Goal: Transaction & Acquisition: Purchase product/service

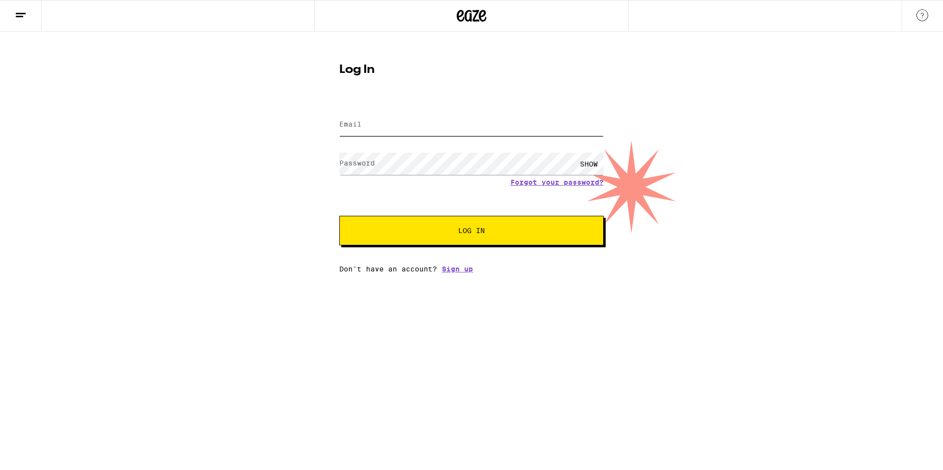
type input "[EMAIL_ADDRESS][DOMAIN_NAME]"
click at [463, 234] on span "Log In" at bounding box center [471, 230] width 27 height 7
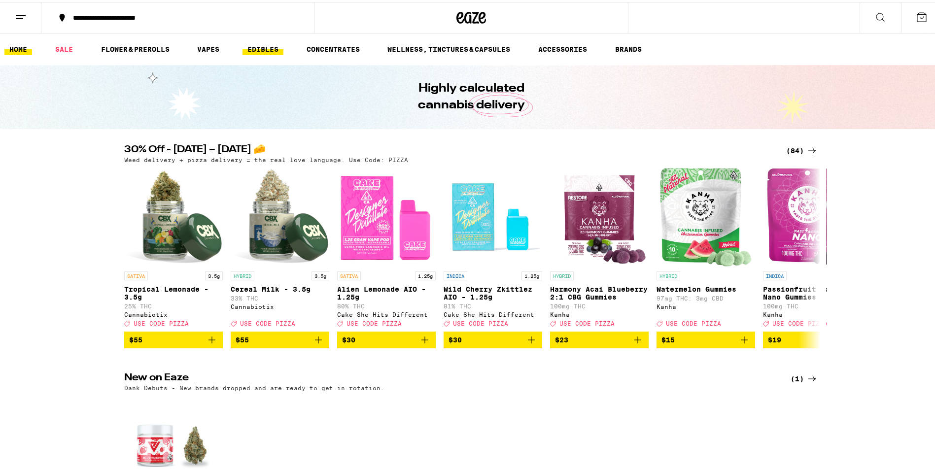
click at [269, 46] on link "EDIBLES" at bounding box center [263, 47] width 41 height 12
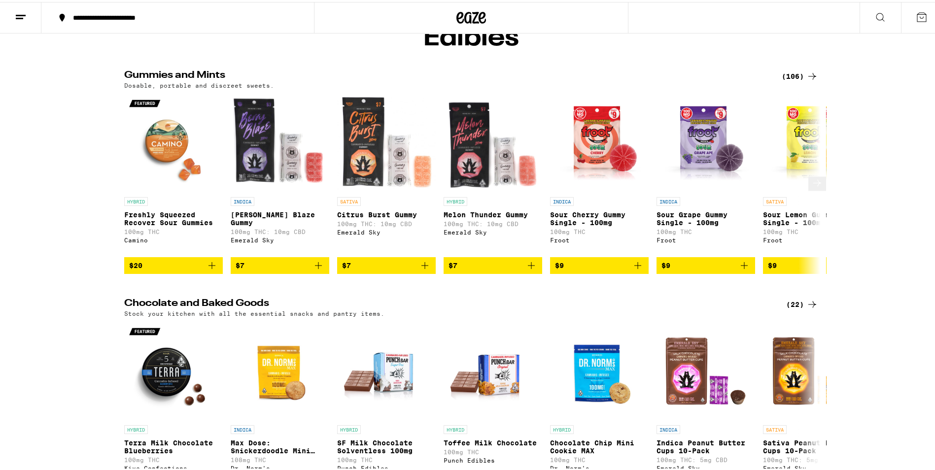
scroll to position [49, 0]
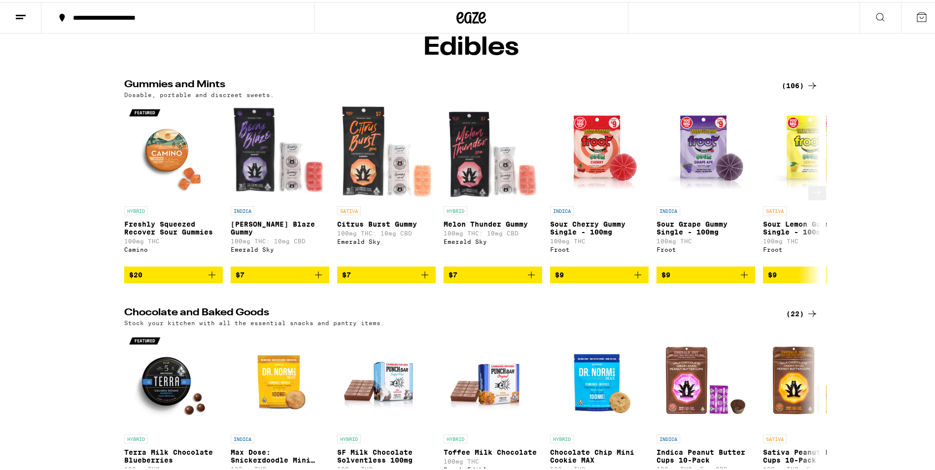
click at [812, 197] on icon at bounding box center [818, 191] width 12 height 12
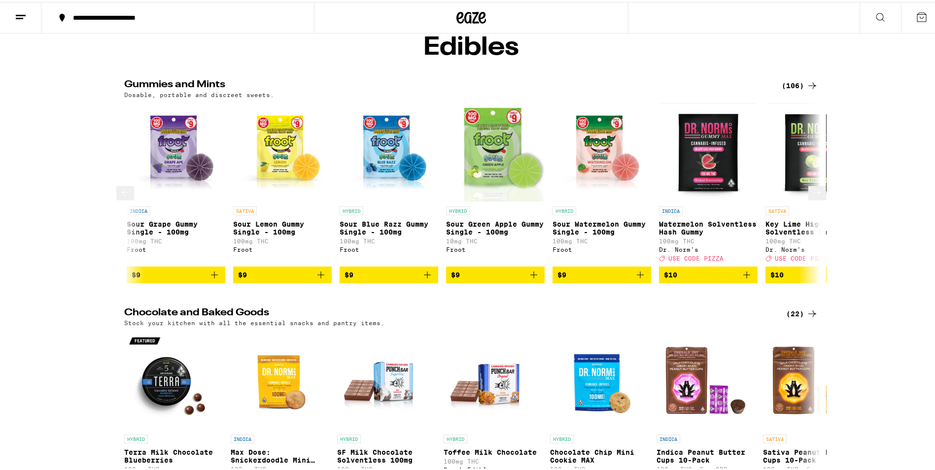
scroll to position [0, 587]
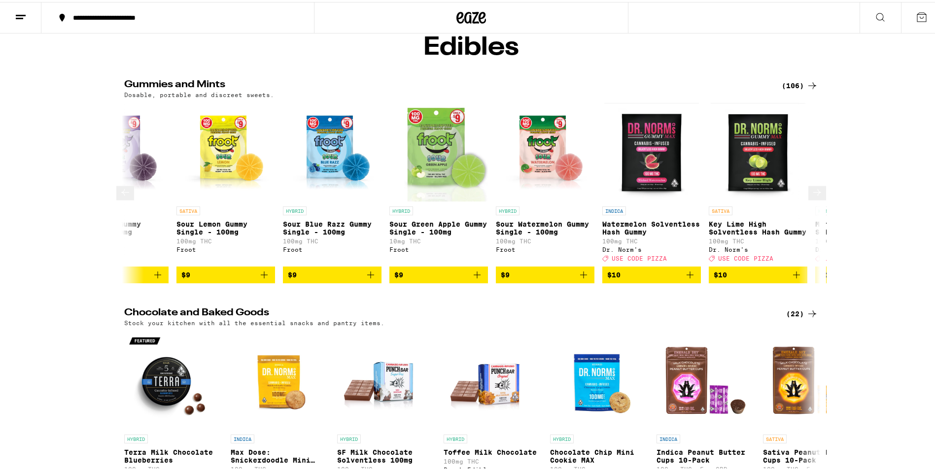
click at [812, 197] on icon at bounding box center [818, 191] width 12 height 12
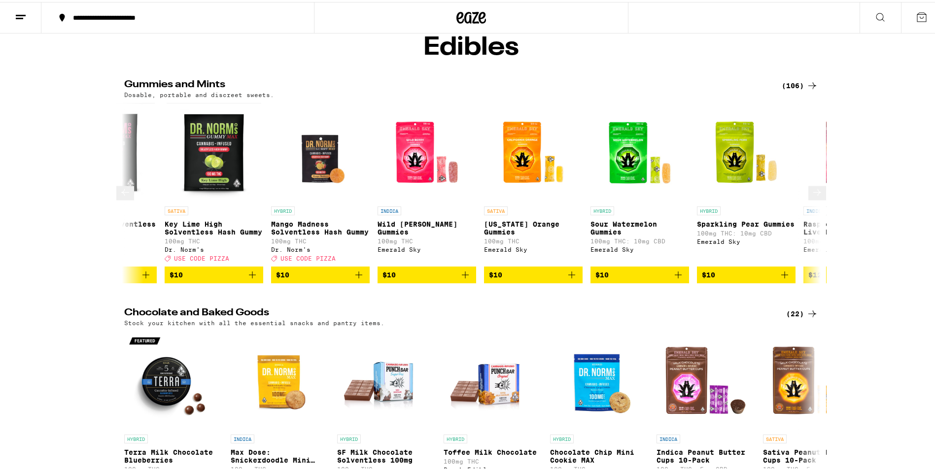
scroll to position [0, 1173]
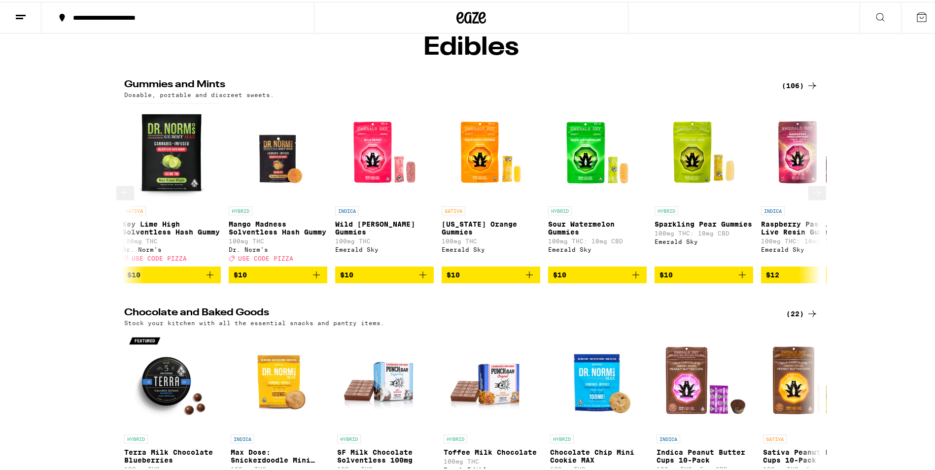
click at [812, 197] on icon at bounding box center [818, 191] width 12 height 12
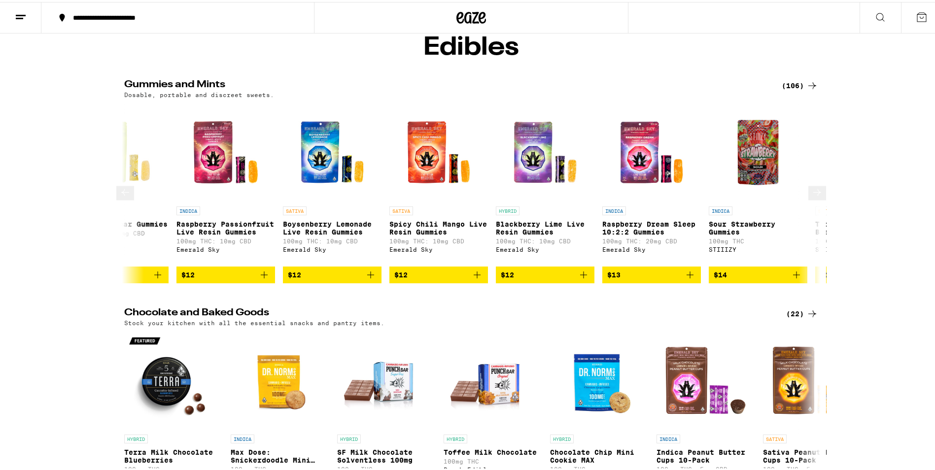
scroll to position [0, 1760]
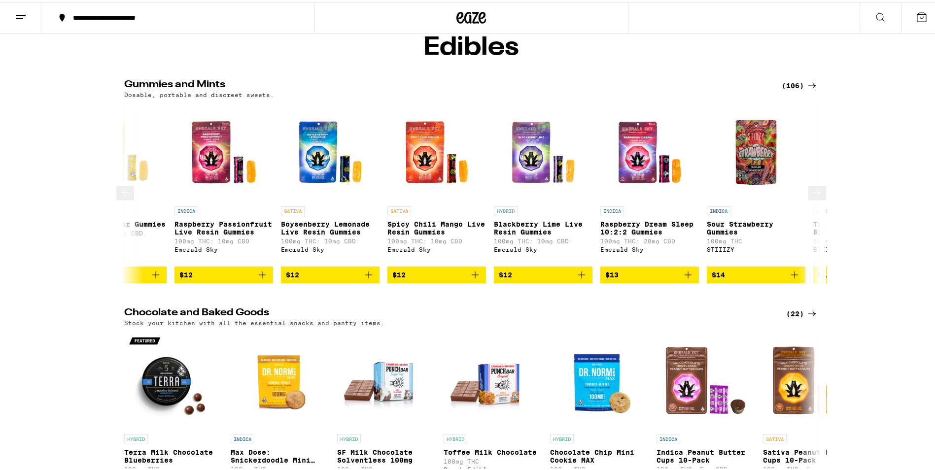
click at [125, 194] on icon at bounding box center [125, 190] width 8 height 7
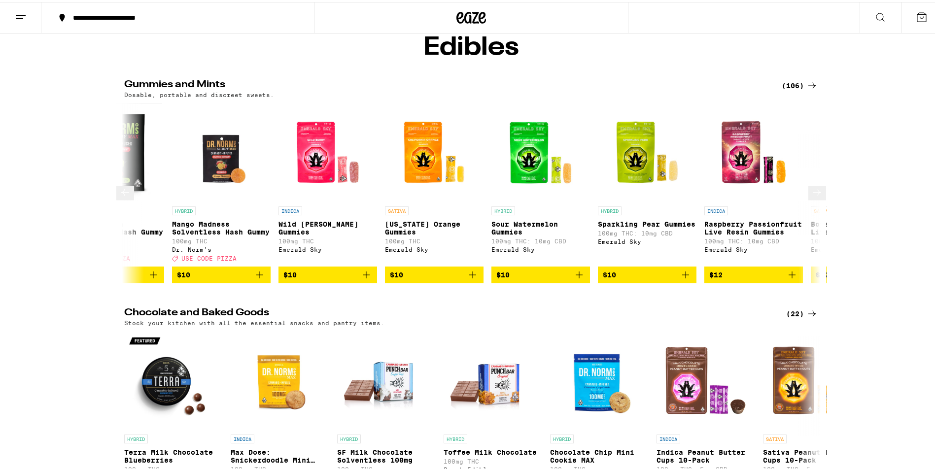
scroll to position [0, 1173]
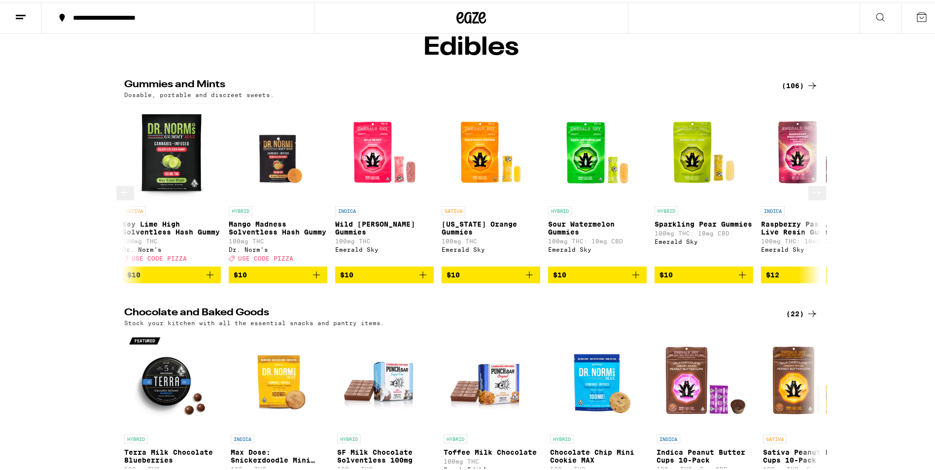
click at [812, 197] on icon at bounding box center [818, 191] width 12 height 12
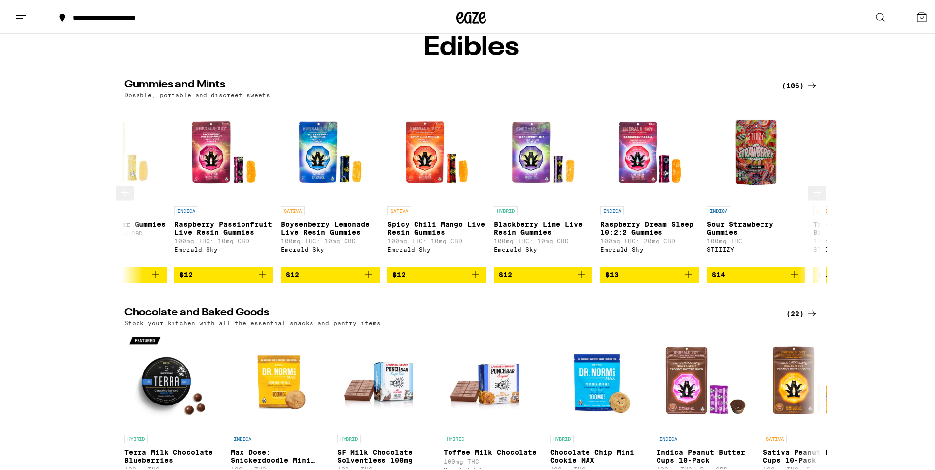
click at [812, 197] on icon at bounding box center [818, 191] width 12 height 12
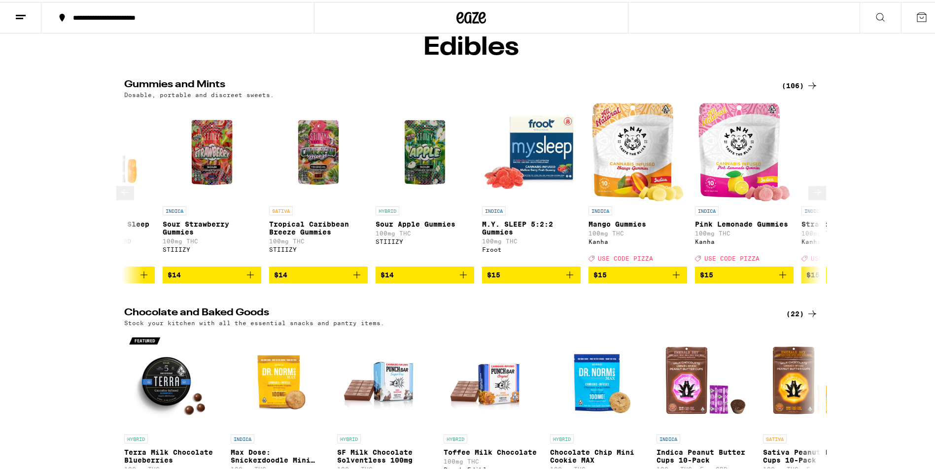
scroll to position [0, 2347]
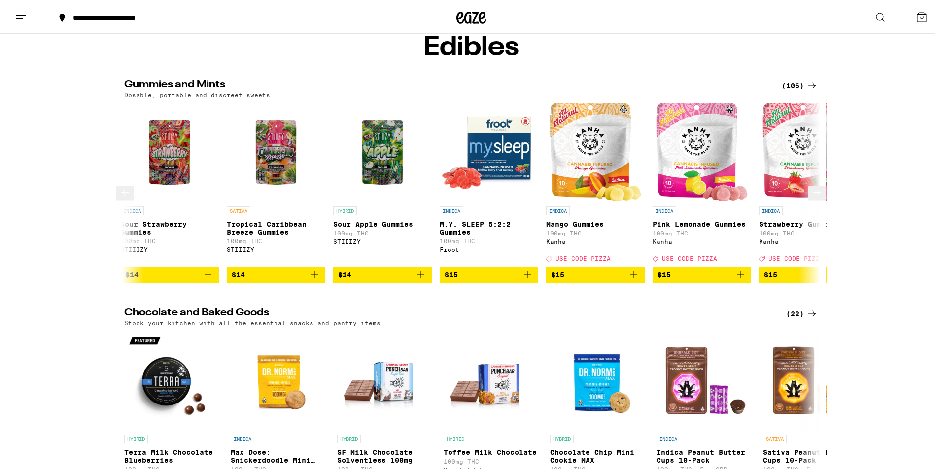
click at [812, 197] on icon at bounding box center [818, 191] width 12 height 12
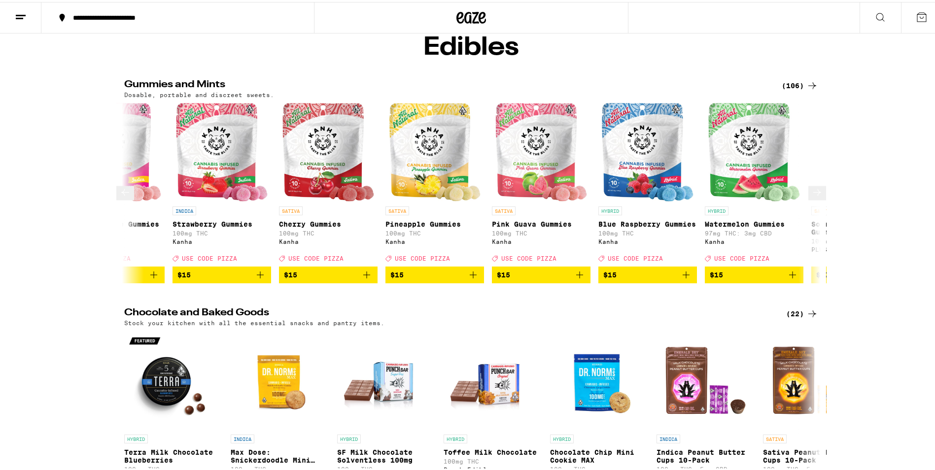
click at [812, 197] on icon at bounding box center [818, 191] width 12 height 12
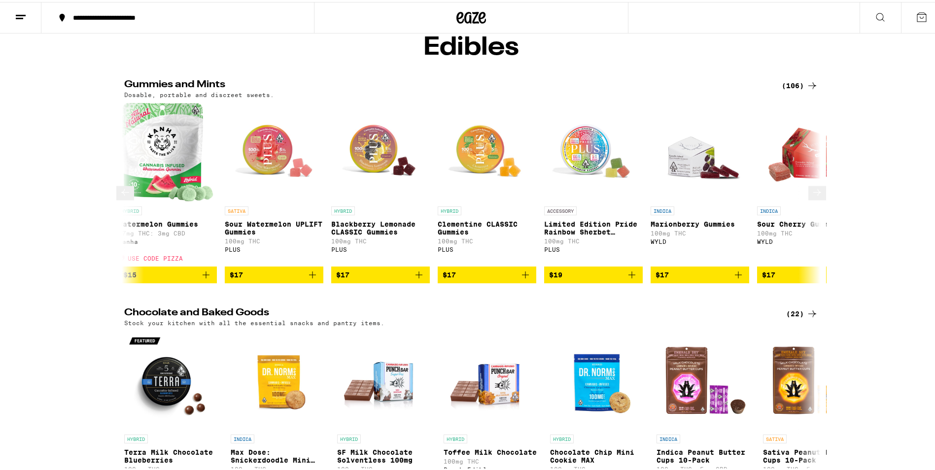
click at [812, 197] on icon at bounding box center [818, 191] width 12 height 12
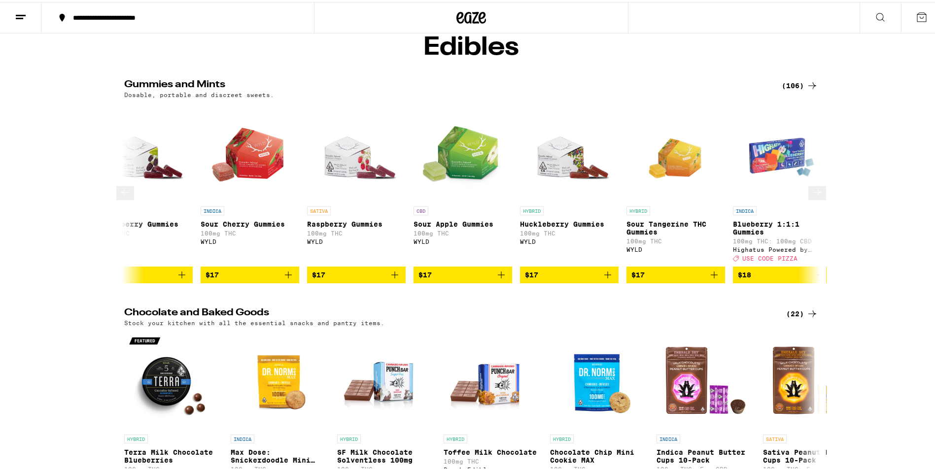
scroll to position [0, 4107]
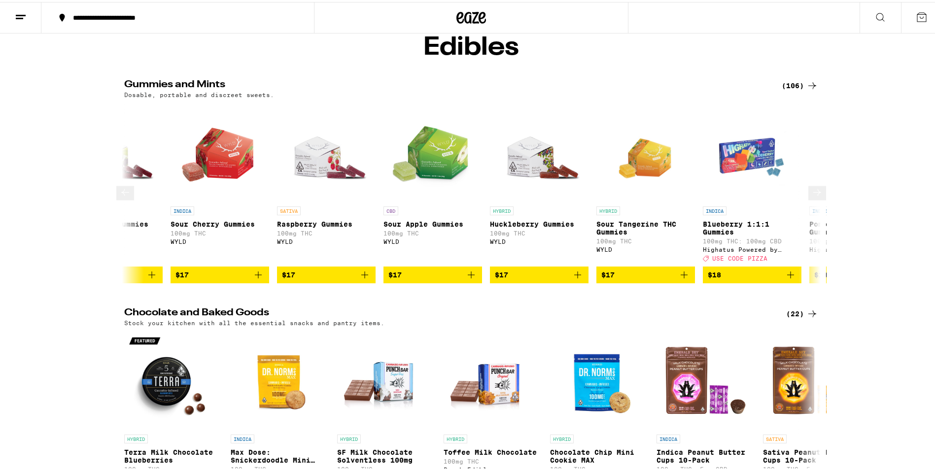
click at [812, 197] on icon at bounding box center [818, 191] width 12 height 12
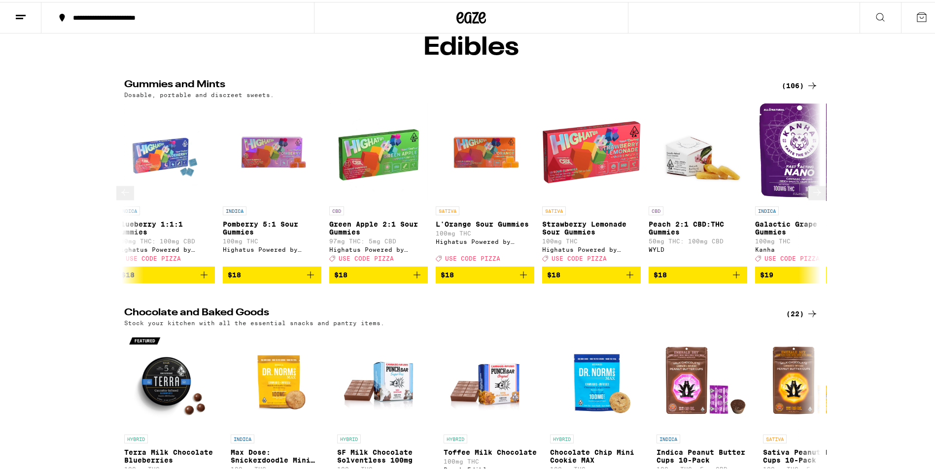
click at [812, 197] on icon at bounding box center [818, 191] width 12 height 12
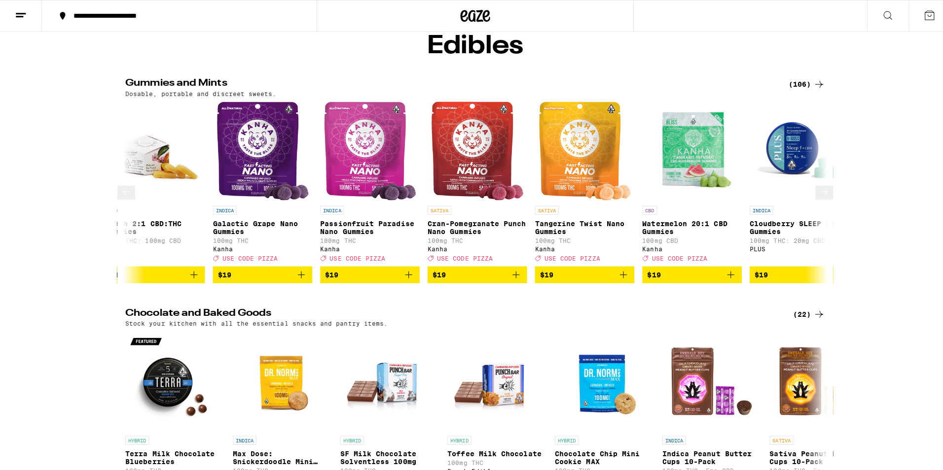
scroll to position [0, 5280]
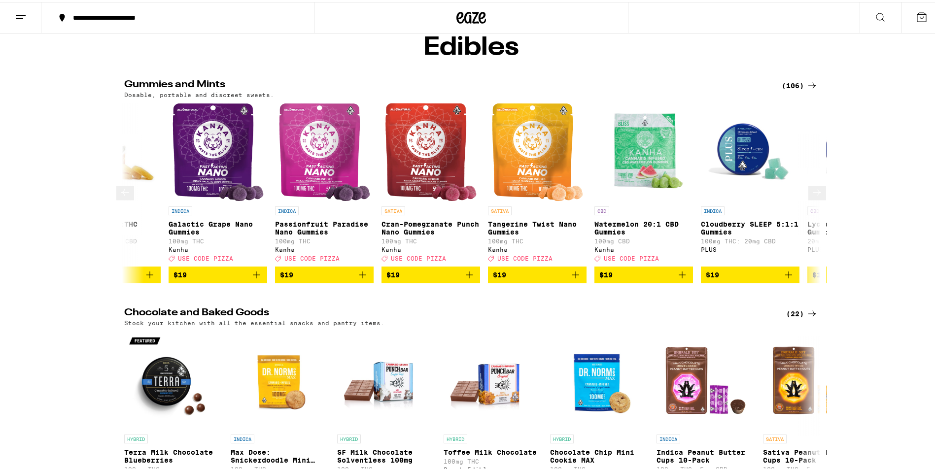
click at [442, 192] on img "Open page for Cran-Pomegranate Punch Nano Gummies from Kanha" at bounding box center [431, 150] width 92 height 99
